Goal: Find specific page/section: Find specific page/section

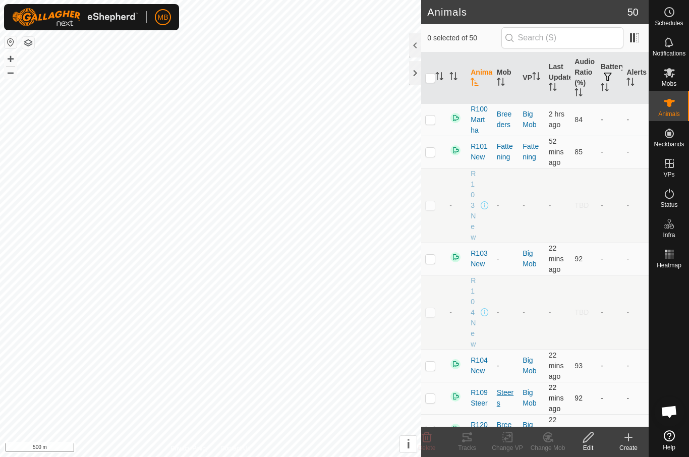
click at [513, 391] on div "Steers" at bounding box center [506, 398] width 18 height 21
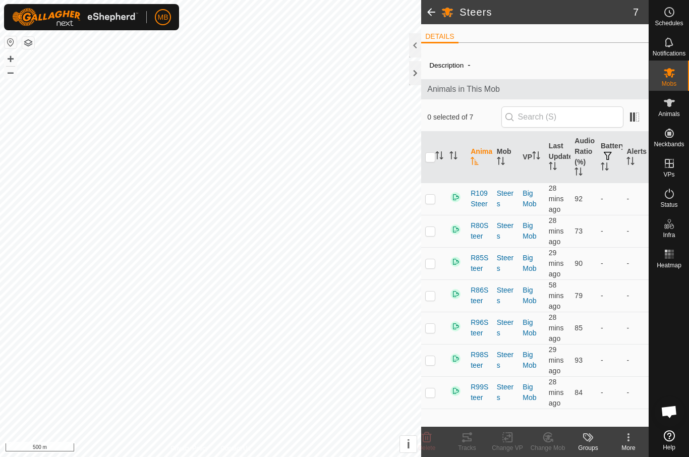
click at [604, 1] on header "Steers 7" at bounding box center [535, 12] width 228 height 24
click at [605, 2] on header "Steers 7" at bounding box center [535, 12] width 228 height 24
click at [672, 75] on icon at bounding box center [670, 73] width 12 height 12
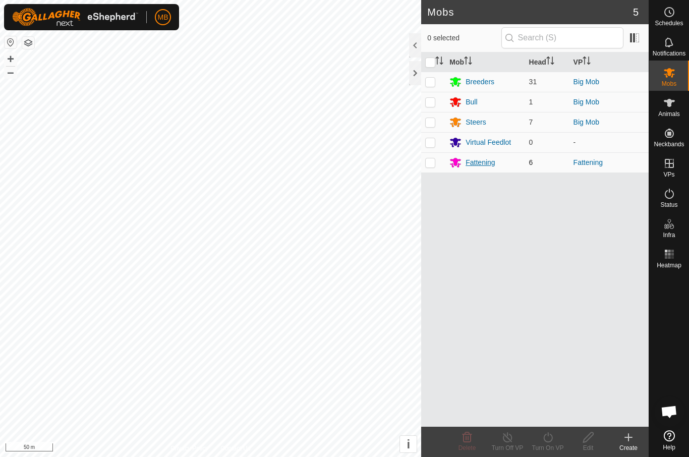
click at [477, 160] on div "Fattening" at bounding box center [480, 162] width 29 height 11
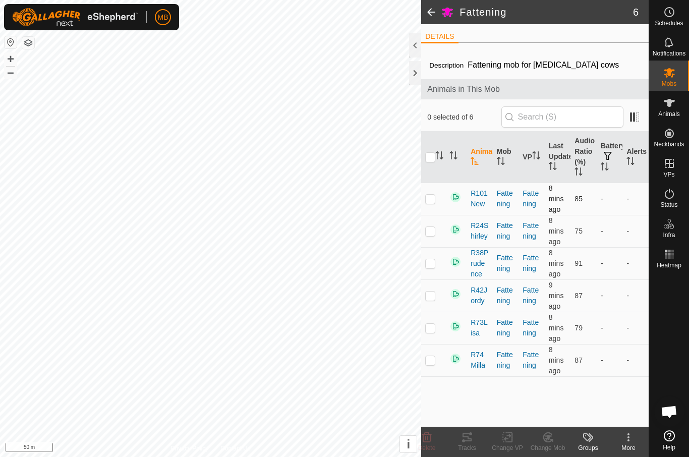
click at [443, 191] on td at bounding box center [433, 199] width 24 height 32
click at [425, 197] on p-checkbox at bounding box center [430, 199] width 10 height 8
checkbox input "false"
click at [411, 84] on div at bounding box center [415, 73] width 12 height 24
